Goal: Task Accomplishment & Management: Manage account settings

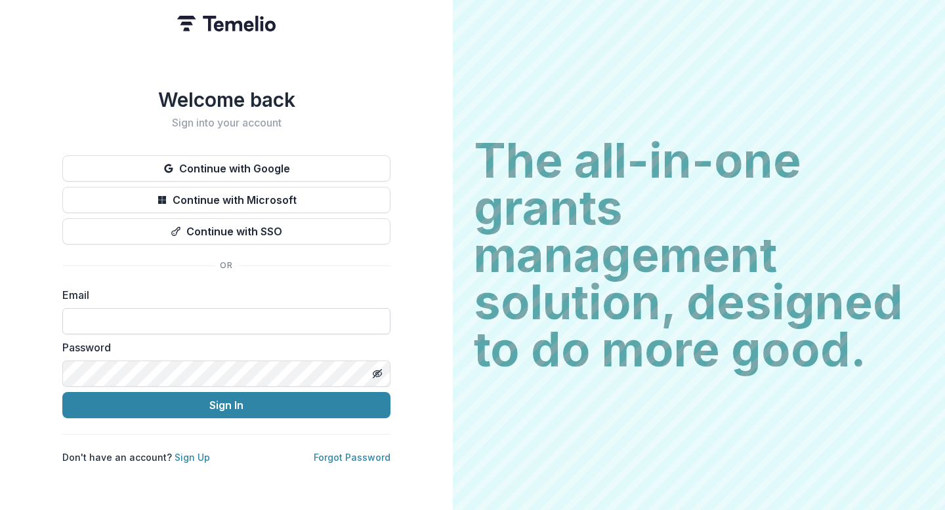
click at [184, 314] on input at bounding box center [226, 321] width 328 height 26
type input "**********"
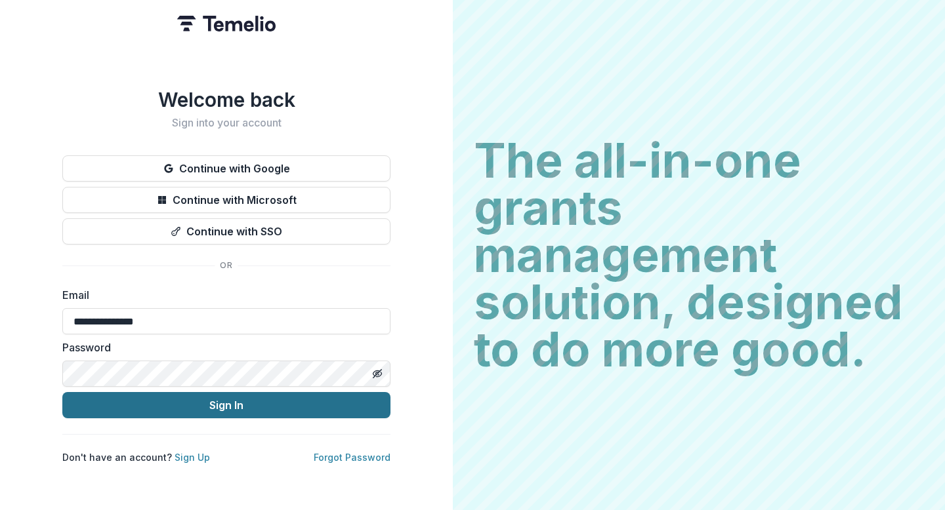
click at [216, 401] on button "Sign In" at bounding box center [226, 405] width 328 height 26
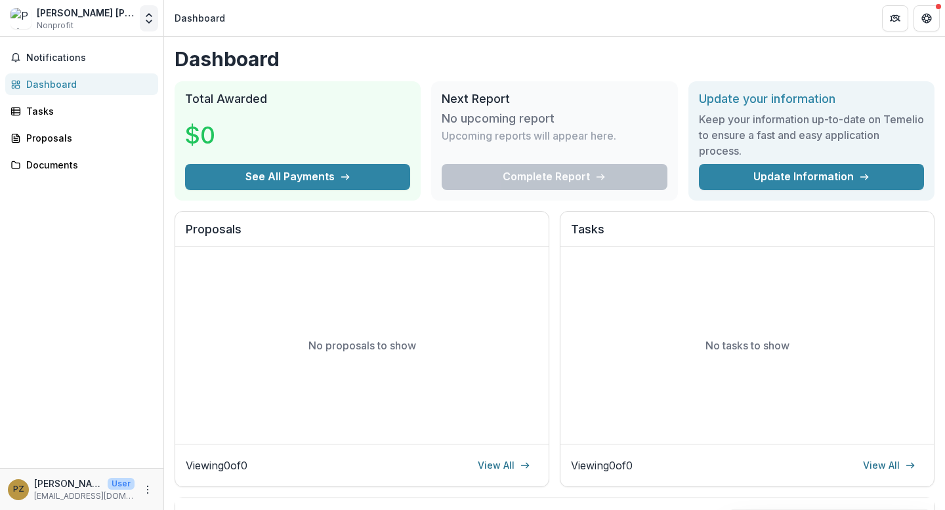
click at [148, 18] on icon "Open entity switcher" at bounding box center [148, 18] width 13 height 13
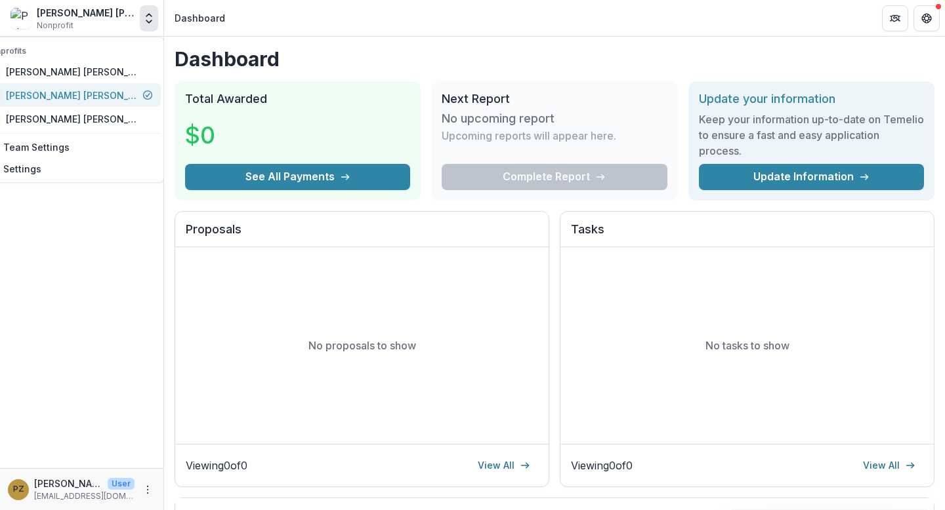
click at [102, 92] on div "Petra Vande Zande" at bounding box center [71, 96] width 131 height 14
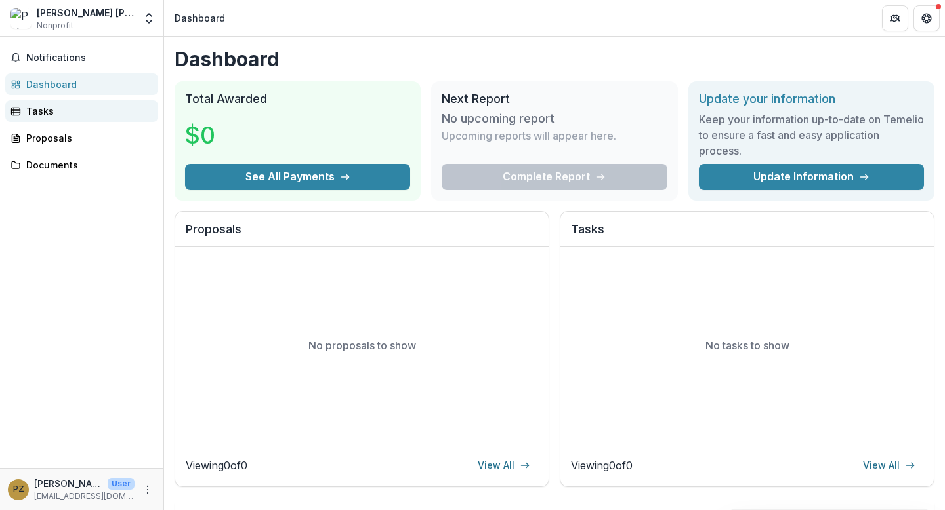
click at [52, 113] on div "Tasks" at bounding box center [86, 111] width 121 height 14
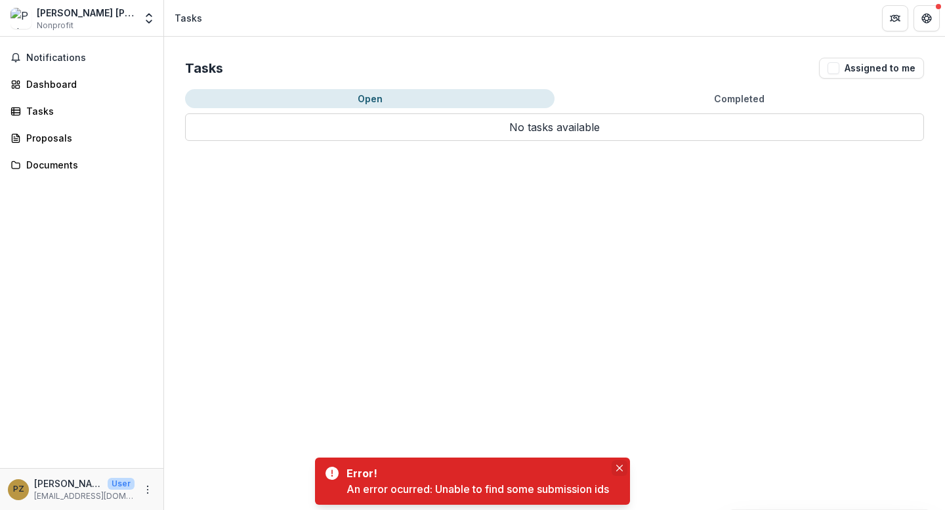
click at [621, 466] on icon "Close" at bounding box center [619, 468] width 7 height 7
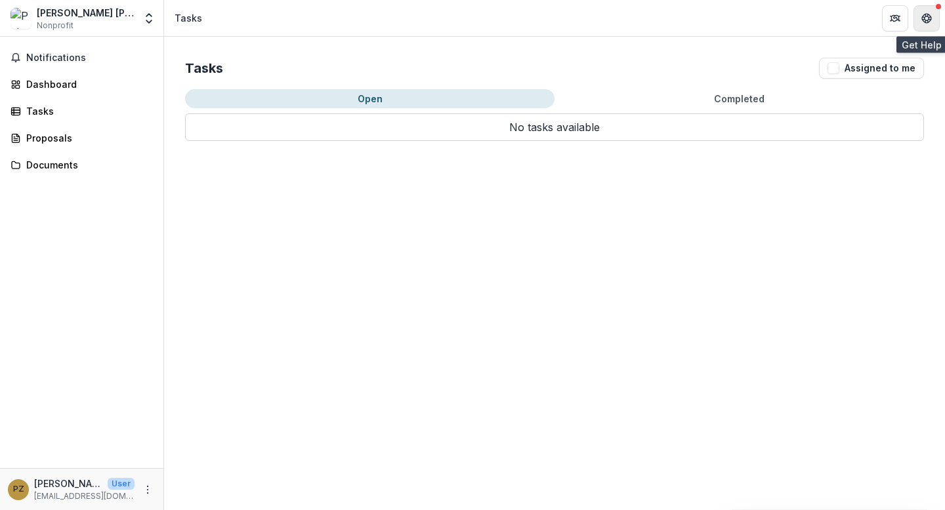
click at [932, 16] on button "Get Help" at bounding box center [926, 18] width 26 height 26
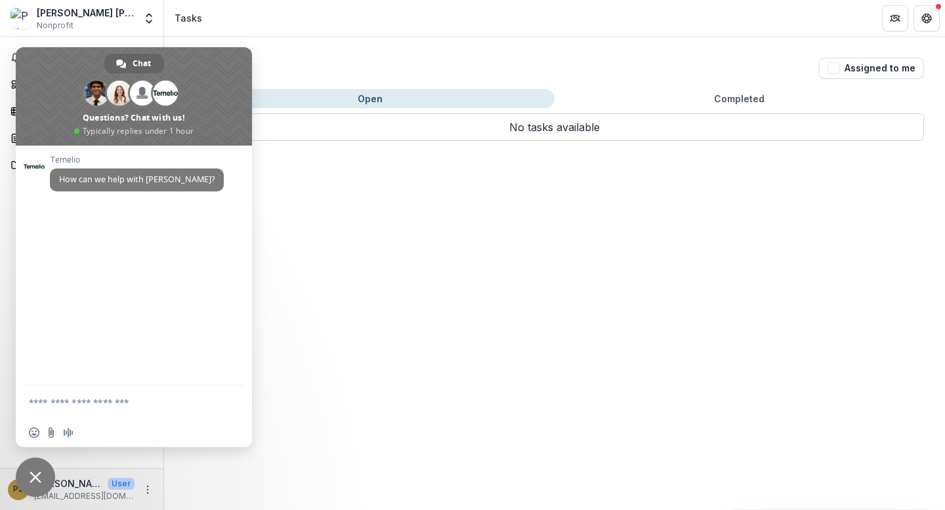
click at [37, 477] on span "Close chat" at bounding box center [36, 478] width 12 height 12
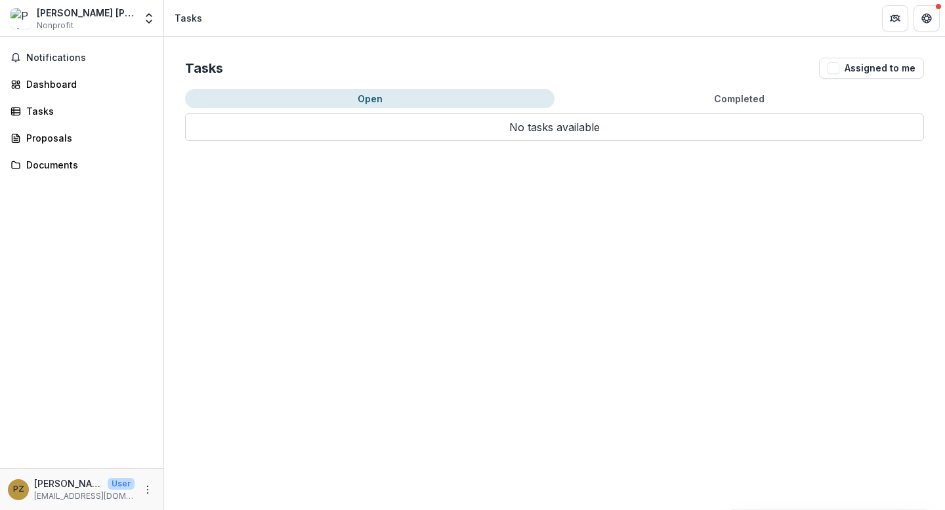
click at [138, 21] on div "Petra Vande Zande Nonprofit Nonprofits Petra Vande Zande Petra Vande Zande Petr…" at bounding box center [81, 18] width 153 height 26
click at [155, 14] on button "Open entity switcher" at bounding box center [149, 18] width 18 height 26
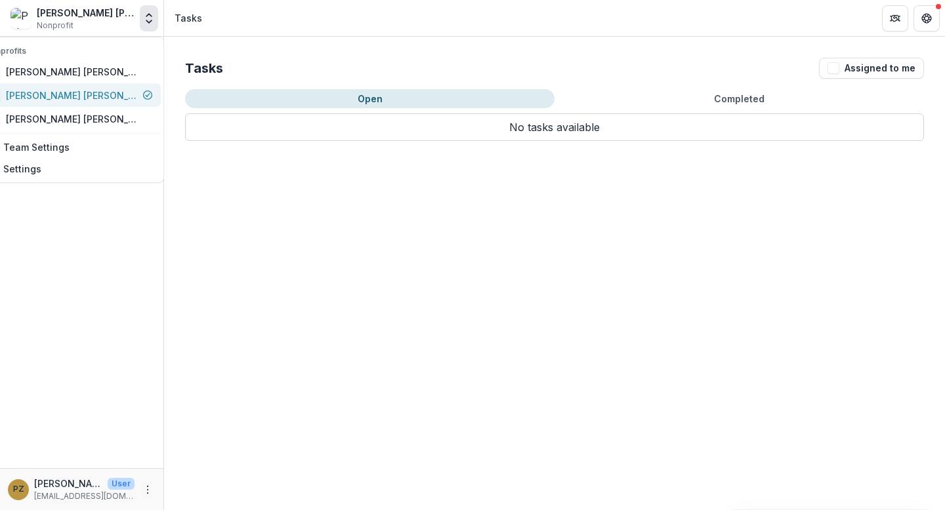
click at [102, 96] on div "Petra Vande Zande" at bounding box center [71, 96] width 131 height 14
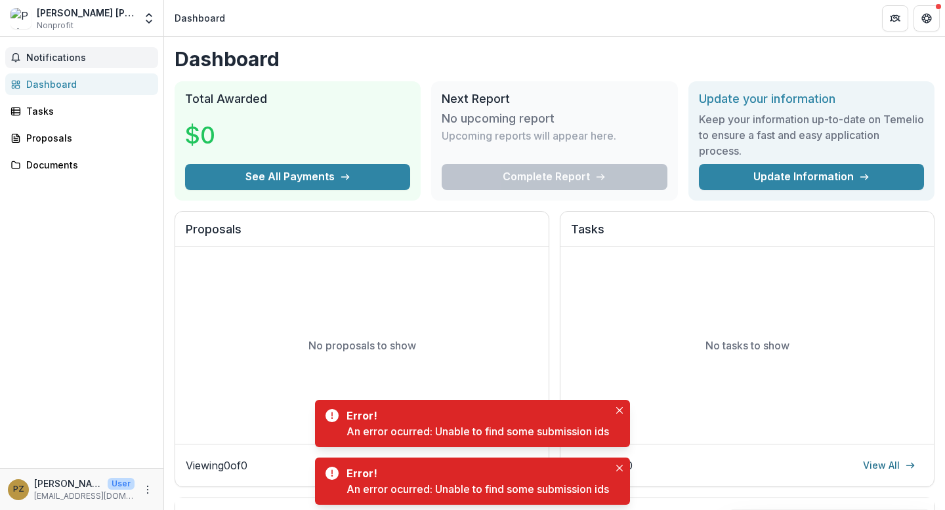
click at [54, 55] on span "Notifications" at bounding box center [89, 57] width 127 height 11
click at [45, 113] on div "Tasks" at bounding box center [86, 111] width 121 height 14
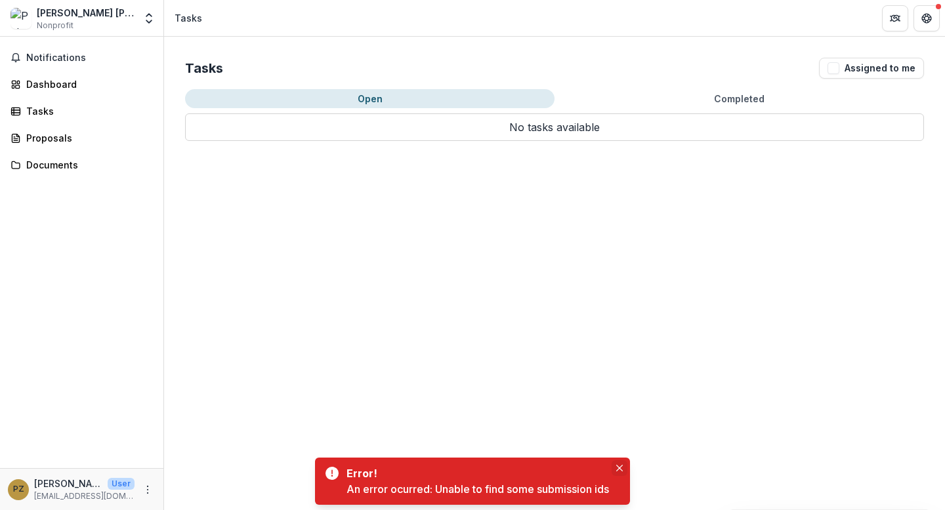
click at [621, 466] on icon "Close" at bounding box center [619, 468] width 7 height 7
click at [623, 468] on icon "Close" at bounding box center [619, 468] width 7 height 7
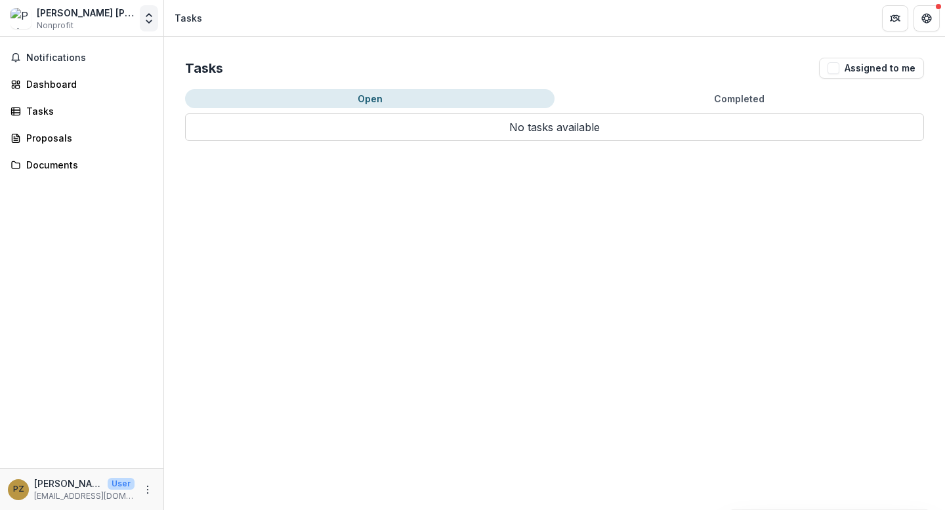
click at [149, 17] on icon "Open entity switcher" at bounding box center [148, 18] width 13 height 13
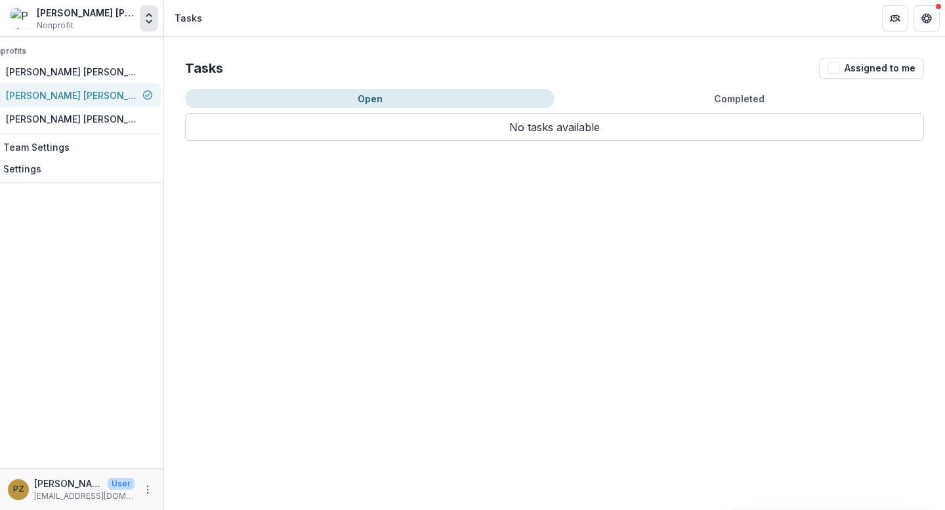
click at [106, 99] on div "Petra Vande Zande" at bounding box center [71, 96] width 131 height 14
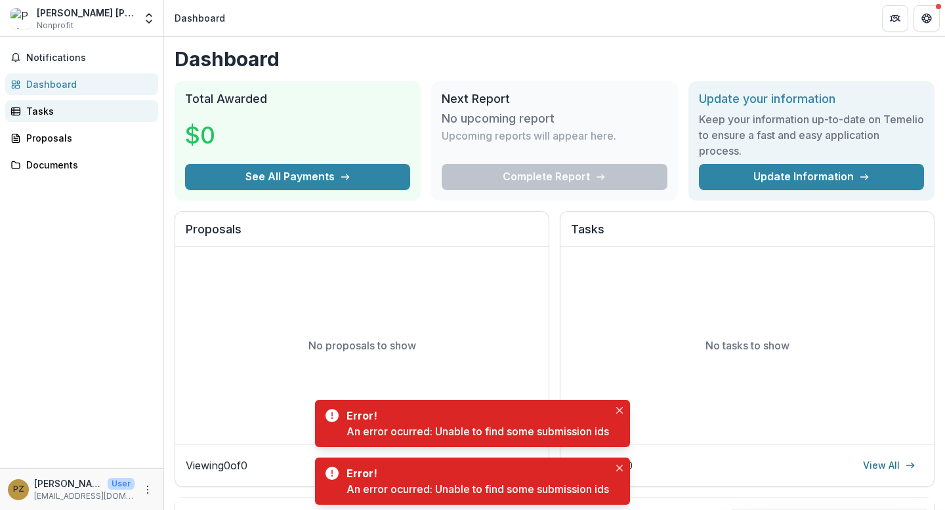
click at [45, 112] on div "Tasks" at bounding box center [86, 111] width 121 height 14
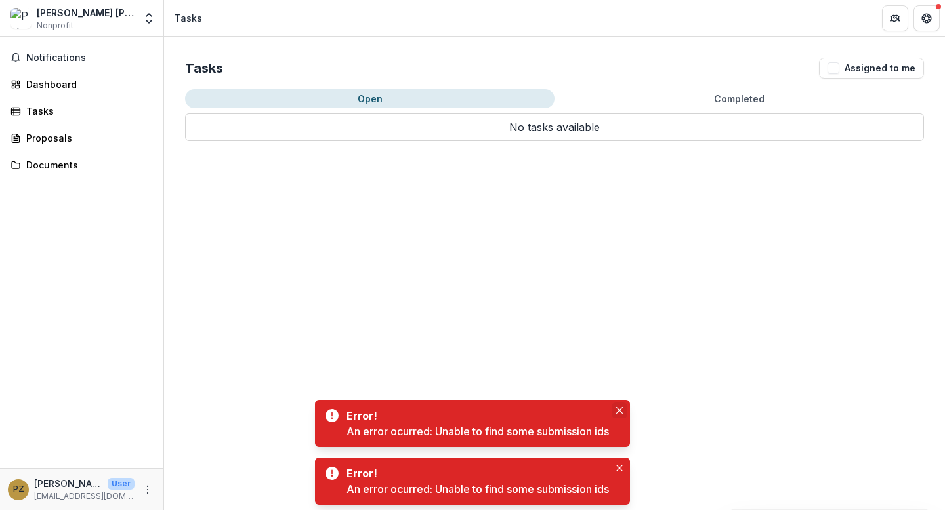
click at [621, 410] on icon "Close" at bounding box center [619, 410] width 7 height 7
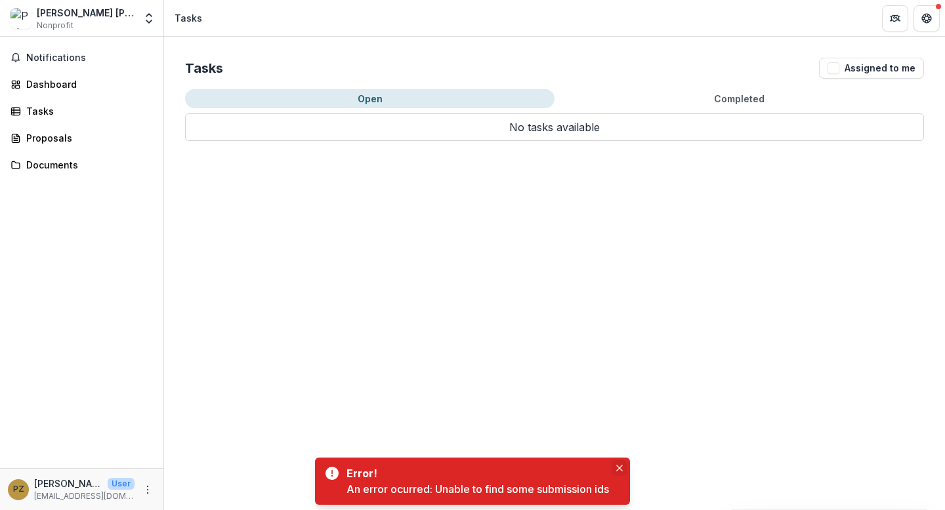
click at [622, 465] on icon "Close" at bounding box center [619, 468] width 7 height 7
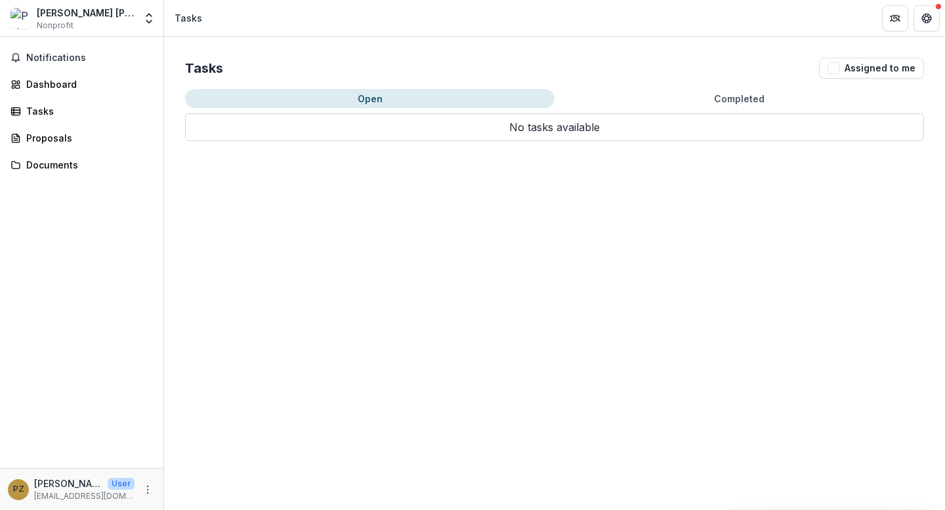
click at [85, 11] on div "Petra Vande Zande" at bounding box center [86, 13] width 98 height 14
click at [146, 15] on icon "Open entity switcher" at bounding box center [148, 18] width 13 height 13
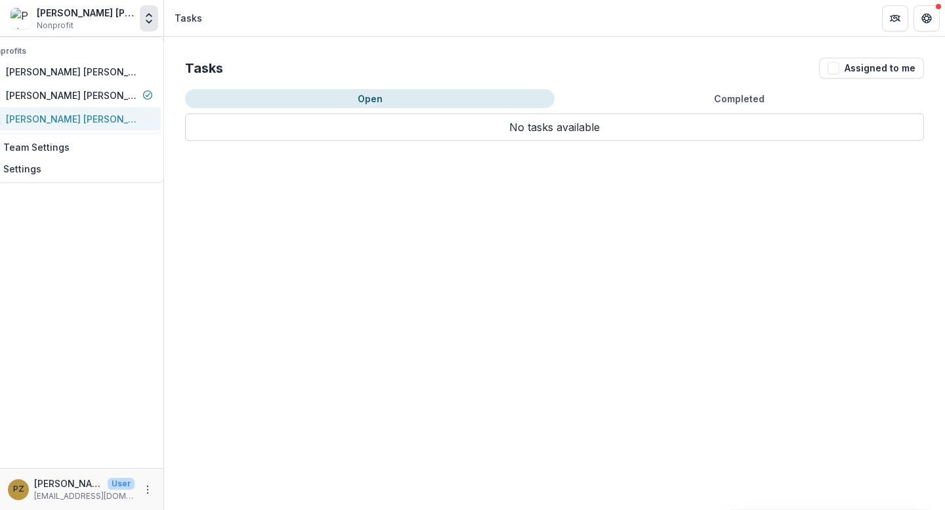
click at [108, 120] on div "Petra Vande Zande" at bounding box center [71, 119] width 131 height 14
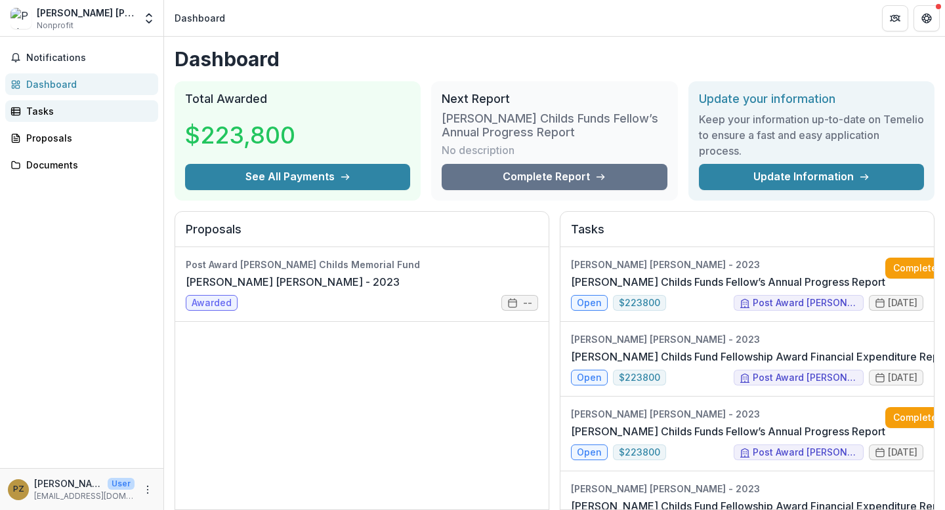
click at [50, 110] on div "Tasks" at bounding box center [86, 111] width 121 height 14
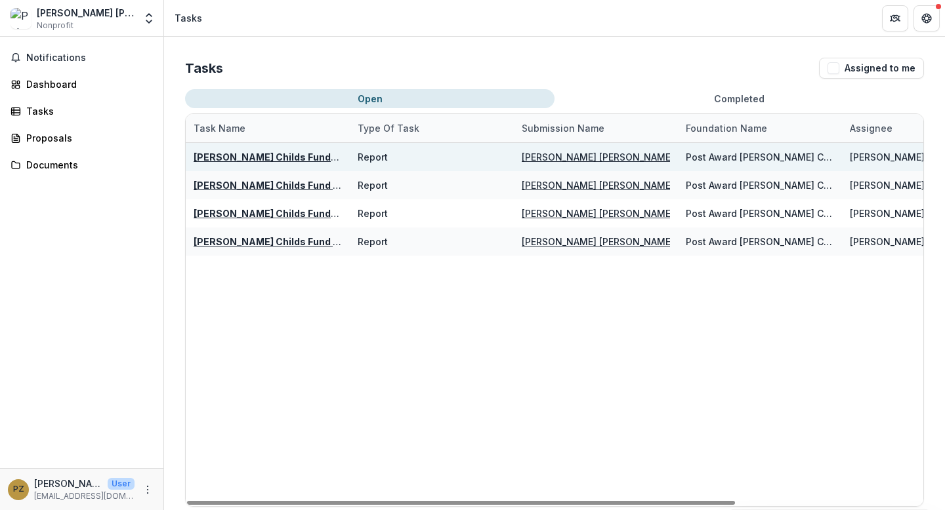
click at [276, 159] on u "Jane Coffin Childs Funds Fellow’s Annual Progress Report" at bounding box center [343, 157] width 298 height 11
